Goal: Navigation & Orientation: Find specific page/section

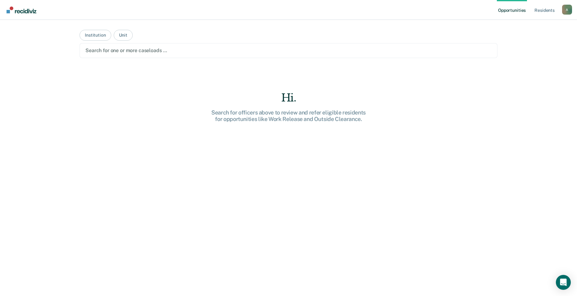
click at [408, 64] on main "Institution Unit Search for one or more caseloads … Hi. Search for officers abo…" at bounding box center [288, 150] width 432 height 261
drag, startPoint x: 374, startPoint y: 154, endPoint x: 366, endPoint y: 153, distance: 8.1
click at [374, 154] on div "Hi. Search for officers above to review and refer eligible residents for opport…" at bounding box center [288, 205] width 418 height 227
